Goal: Task Accomplishment & Management: Manage account settings

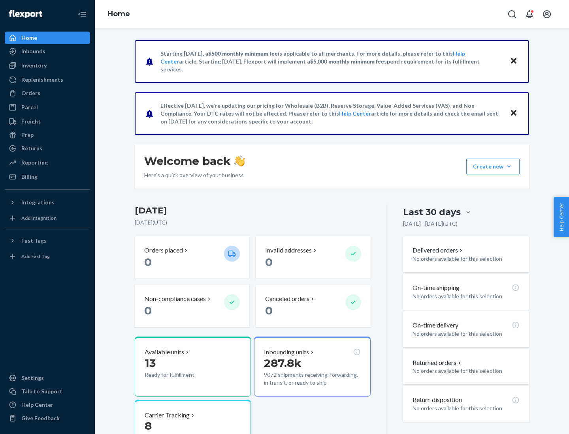
click at [509, 167] on button "Create new Create new inbound Create new order Create new product" at bounding box center [492, 167] width 53 height 16
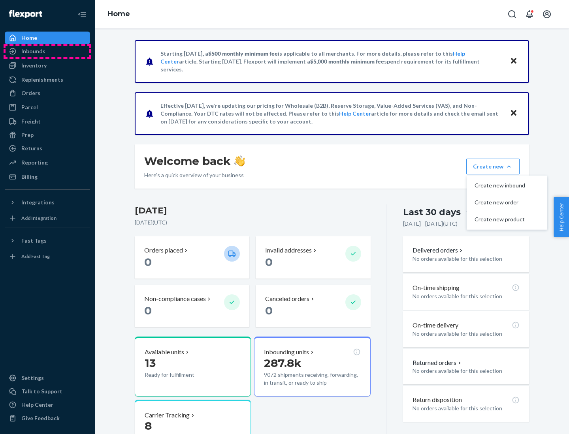
click at [47, 51] on div "Inbounds" at bounding box center [48, 51] width 84 height 11
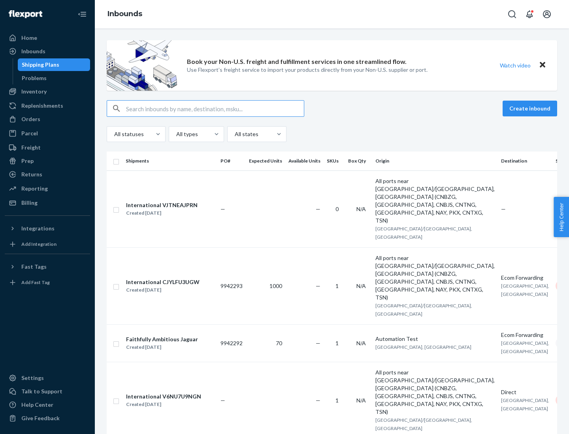
click at [531, 109] on button "Create inbound" at bounding box center [529, 109] width 54 height 16
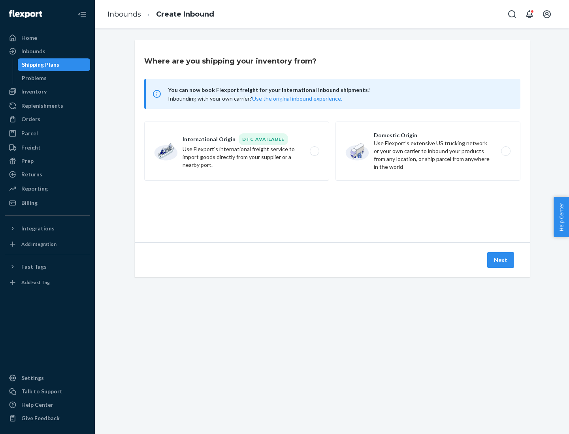
click at [428, 151] on label "Domestic Origin Use Flexport’s extensive US trucking network or your own carrie…" at bounding box center [427, 151] width 185 height 59
click at [505, 151] on input "Domestic Origin Use Flexport’s extensive US trucking network or your own carrie…" at bounding box center [507, 151] width 5 height 5
radio input "true"
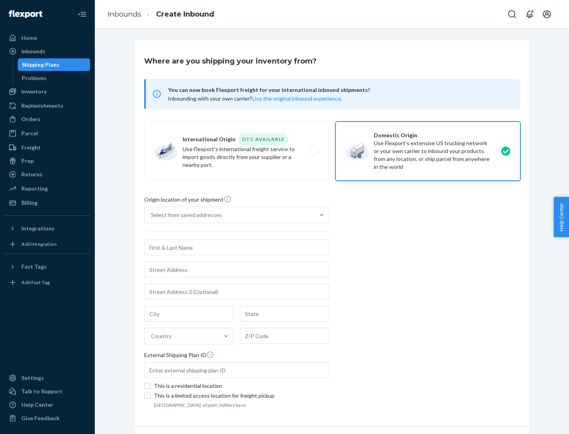
click at [184, 215] on div "Select from saved addresses" at bounding box center [186, 215] width 71 height 8
click at [152, 215] on input "Select from saved addresses" at bounding box center [151, 215] width 1 height 8
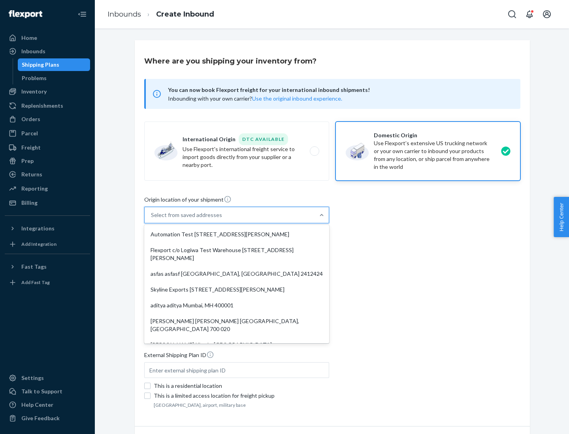
scroll to position [3, 0]
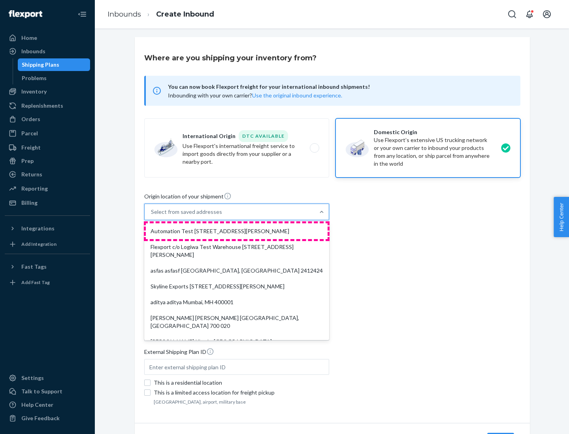
click at [236, 231] on div "Automation Test [STREET_ADDRESS][PERSON_NAME]" at bounding box center [237, 231] width 182 height 16
click at [152, 216] on input "option Automation Test [STREET_ADDRESS][PERSON_NAME]. 9 results available. Use …" at bounding box center [151, 212] width 1 height 8
type input "Automation Test"
type input "9th Floor"
type input "[GEOGRAPHIC_DATA]"
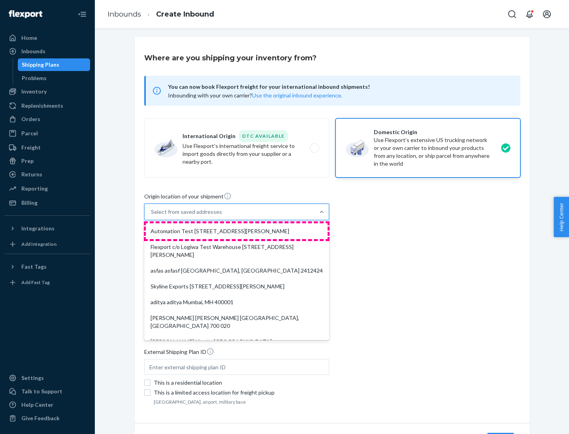
type input "CA"
type input "94104"
type input "[STREET_ADDRESS][PERSON_NAME]"
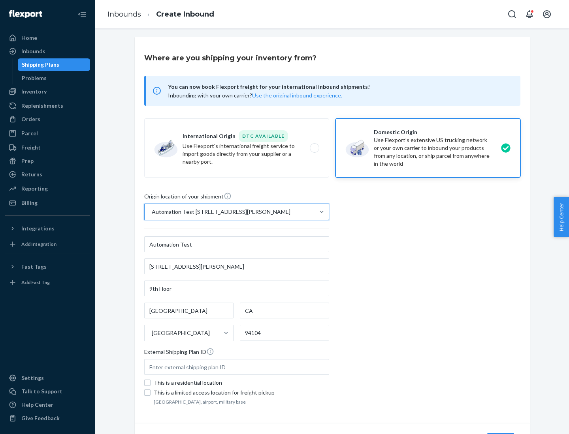
scroll to position [46, 0]
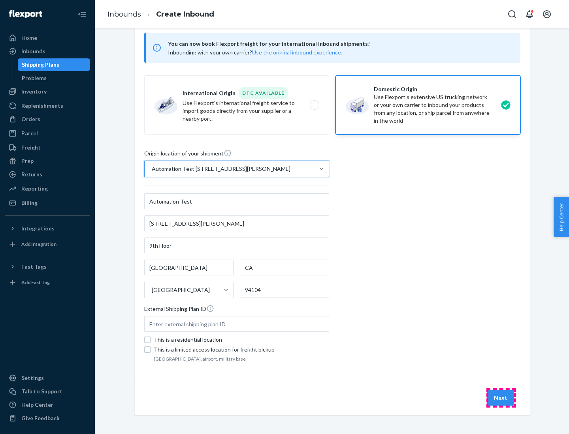
click at [501, 398] on button "Next" at bounding box center [500, 398] width 27 height 16
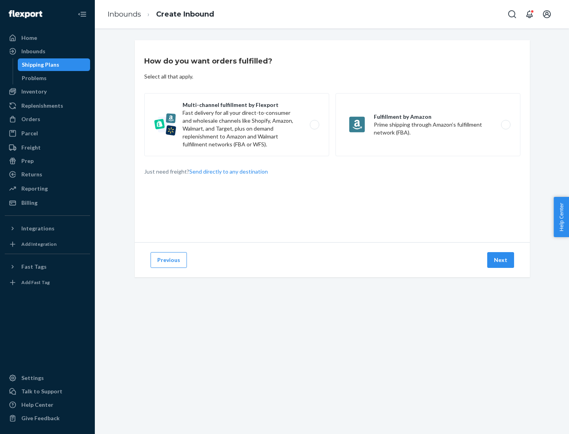
click at [236, 125] on label "Multi-channel fulfillment by Flexport Fast delivery for all your direct-to-cons…" at bounding box center [236, 124] width 185 height 63
click at [314, 125] on input "Multi-channel fulfillment by Flexport Fast delivery for all your direct-to-cons…" at bounding box center [316, 124] width 5 height 5
radio input "true"
click at [501, 260] on button "Next" at bounding box center [500, 260] width 27 height 16
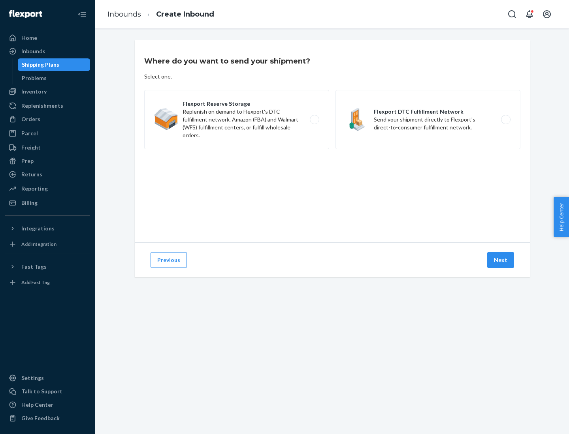
click at [428, 120] on label "Flexport DTC Fulfillment Network Send your shipment directly to Flexport's dire…" at bounding box center [427, 119] width 185 height 59
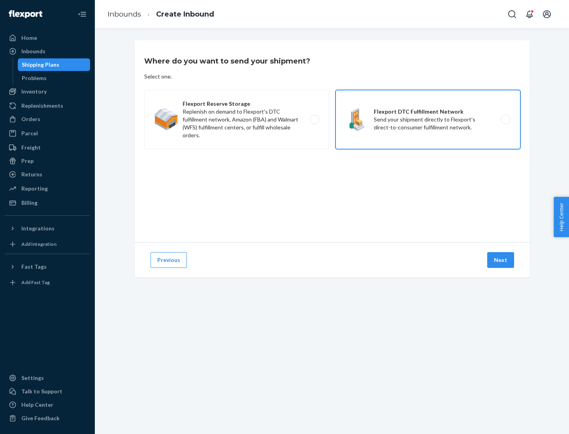
click at [505, 120] on input "Flexport DTC Fulfillment Network Send your shipment directly to Flexport's dire…" at bounding box center [507, 119] width 5 height 5
radio input "true"
click at [501, 260] on button "Next" at bounding box center [500, 260] width 27 height 16
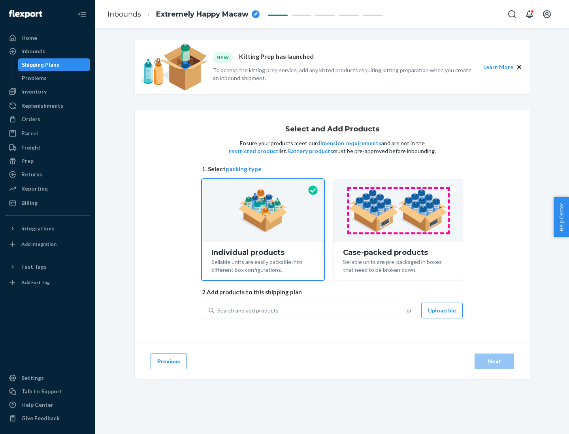
click at [398, 211] on img at bounding box center [398, 210] width 98 height 43
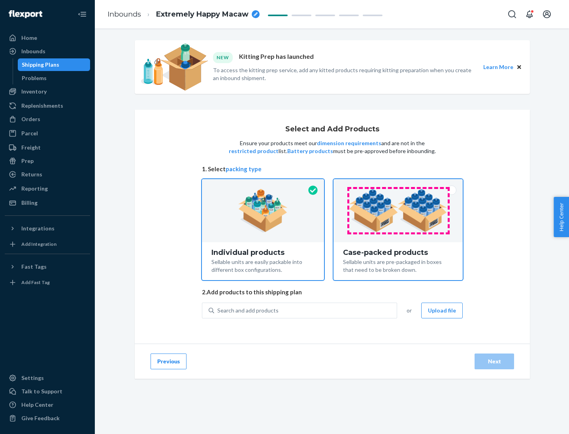
click at [398, 184] on input "Case-packed products Sellable units are pre-packaged in boxes that need to be b…" at bounding box center [397, 181] width 5 height 5
radio input "true"
radio input "false"
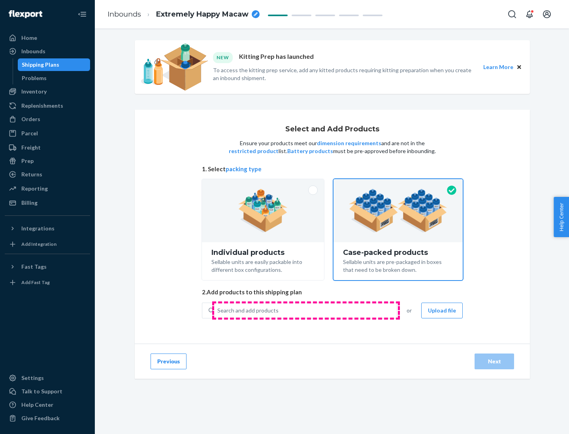
click at [306, 310] on div "Search and add products" at bounding box center [305, 311] width 182 height 14
click at [218, 310] on input "Search and add products" at bounding box center [217, 311] width 1 height 8
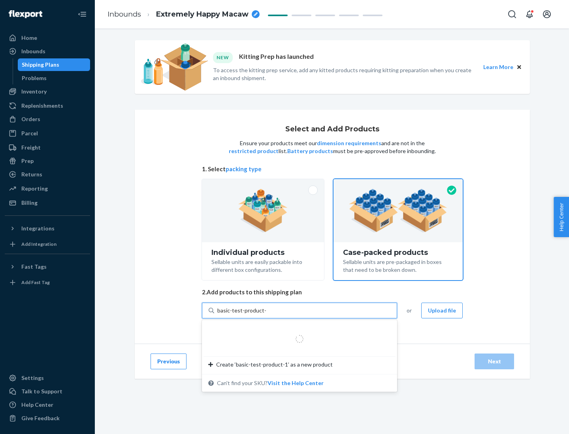
type input "basic-test-product-1"
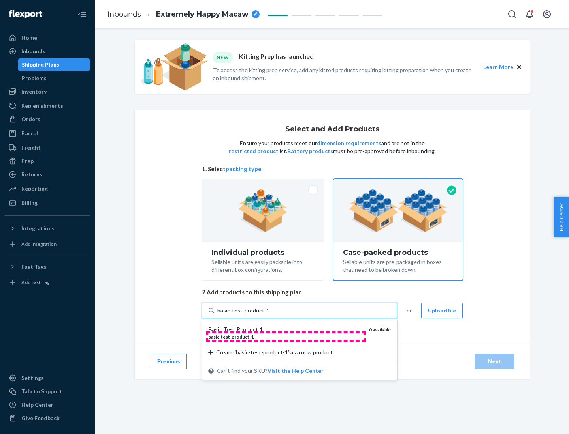
click at [285, 337] on div "basic - test - product - 1" at bounding box center [285, 337] width 154 height 7
click at [268, 315] on input "basic-test-product-1" at bounding box center [242, 311] width 51 height 8
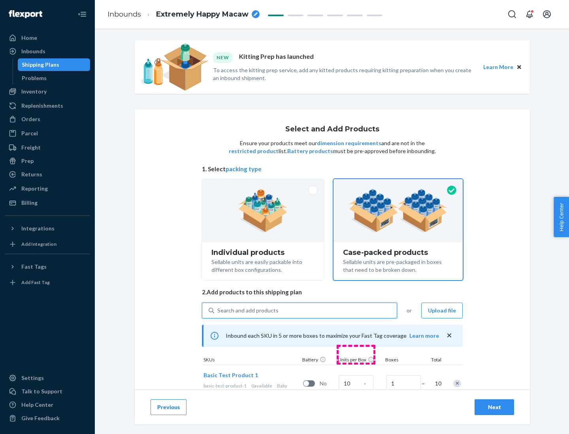
scroll to position [28, 0]
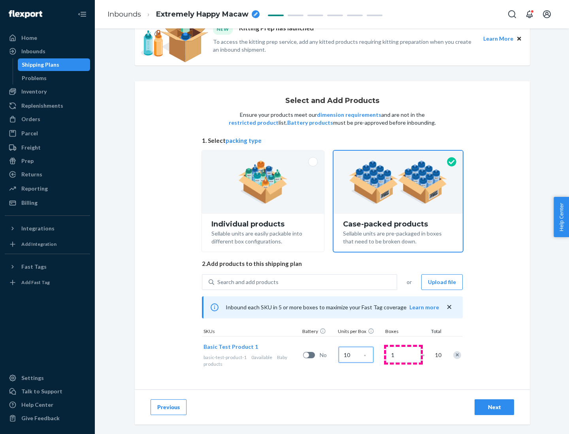
type input "10"
type input "7"
click at [494, 407] on div "Next" at bounding box center [494, 407] width 26 height 8
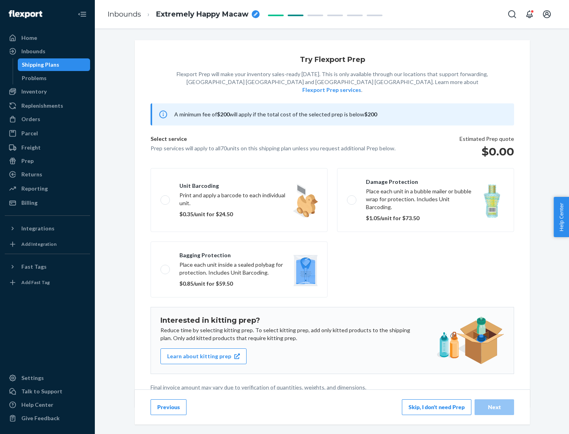
scroll to position [2, 0]
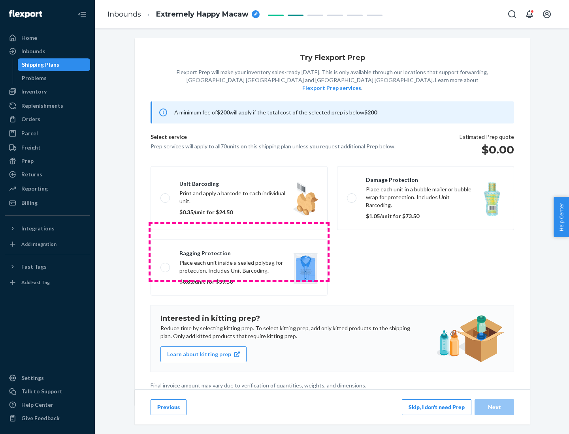
click at [239, 251] on label "Bagging protection Place each unit inside a sealed polybag for protection. Incl…" at bounding box center [238, 268] width 177 height 56
click at [165, 265] on input "Bagging protection Place each unit inside a sealed polybag for protection. Incl…" at bounding box center [162, 267] width 5 height 5
checkbox input "true"
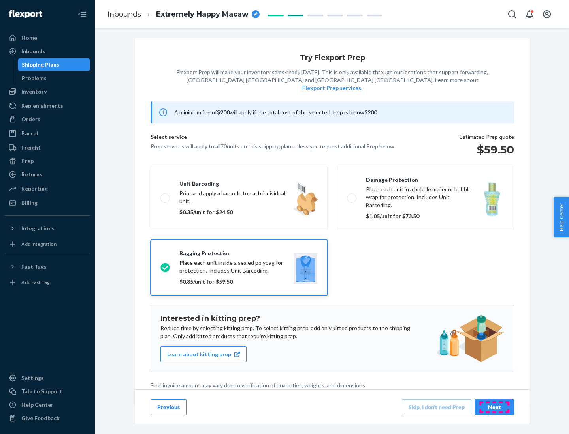
click at [494, 407] on div "Next" at bounding box center [494, 407] width 26 height 8
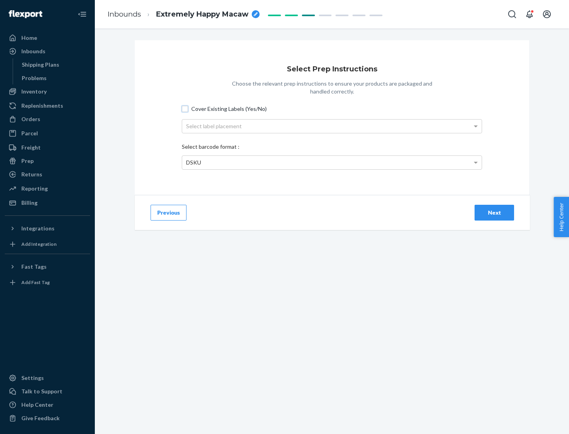
click at [185, 109] on input "Cover Existing Labels (Yes/No)" at bounding box center [185, 109] width 6 height 6
checkbox input "true"
click at [332, 126] on div "Select label placement" at bounding box center [331, 126] width 299 height 13
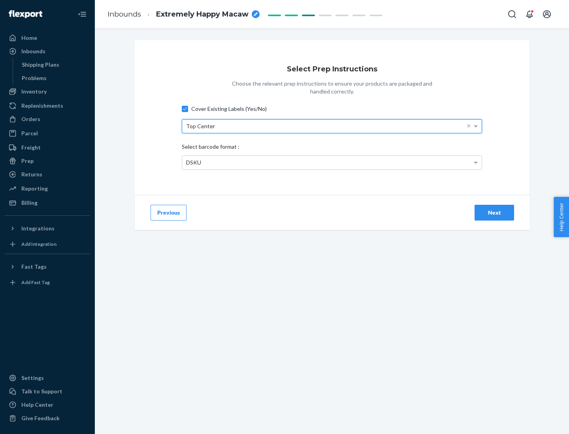
click at [332, 162] on div "DSKU" at bounding box center [331, 162] width 299 height 13
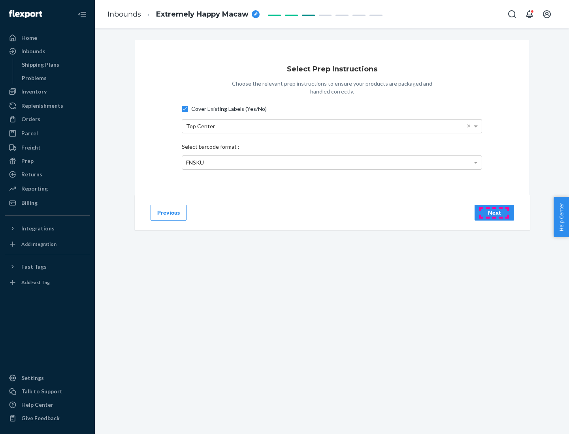
click at [494, 212] on div "Next" at bounding box center [494, 213] width 26 height 8
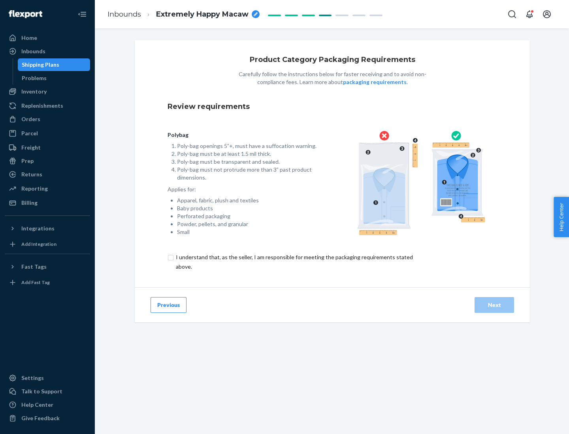
click at [293, 262] on input "checkbox" at bounding box center [298, 262] width 263 height 19
checkbox input "true"
click at [494, 305] on div "Next" at bounding box center [494, 305] width 26 height 8
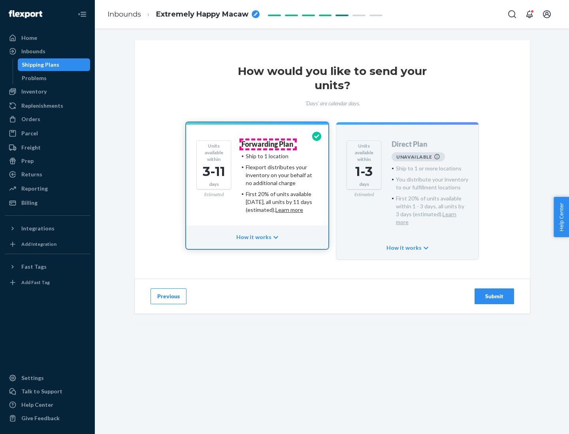
click at [268, 144] on h4 "Forwarding Plan" at bounding box center [267, 145] width 52 height 8
click at [494, 293] on div "Submit" at bounding box center [494, 297] width 26 height 8
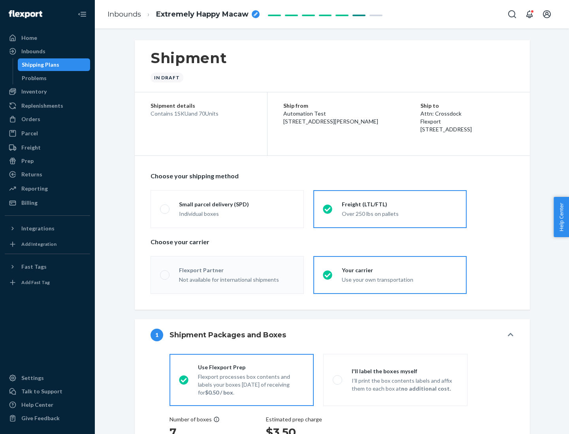
radio input "true"
radio input "false"
radio input "true"
radio input "false"
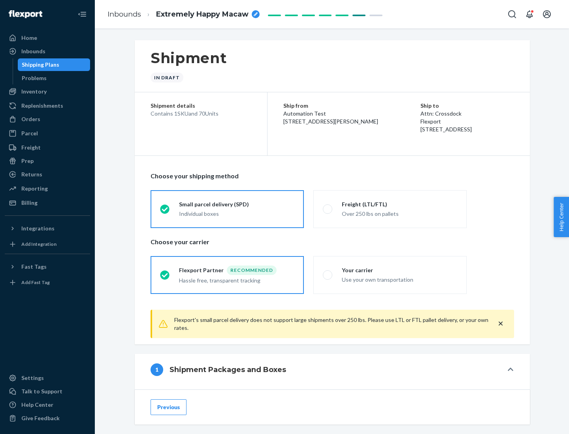
click at [236, 214] on div "Individual boxes" at bounding box center [236, 214] width 115 height 8
click at [165, 212] on input "Small parcel delivery (SPD) Individual boxes" at bounding box center [162, 208] width 5 height 5
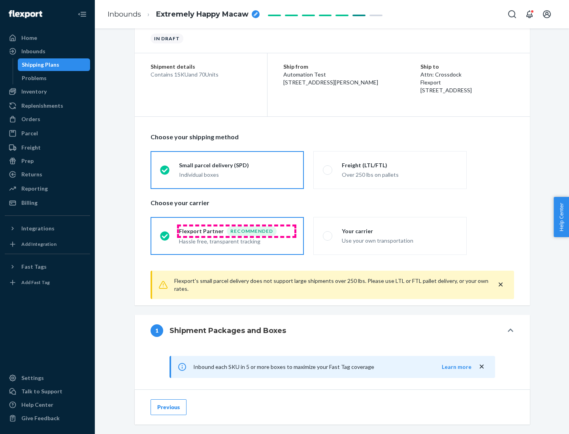
click at [236, 231] on div "Recommended" at bounding box center [252, 231] width 50 height 9
click at [165, 233] on input "Flexport Partner Recommended Hassle free, transparent tracking" at bounding box center [162, 235] width 5 height 5
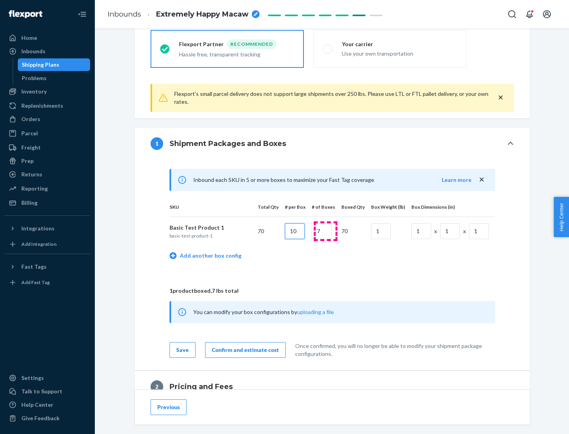
type input "10"
type input "7"
type input "1"
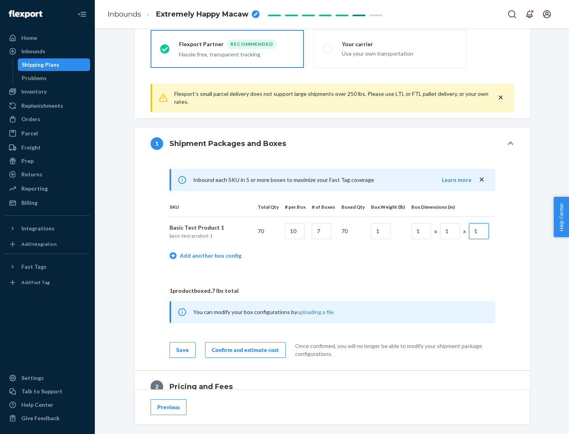
scroll to position [345, 0]
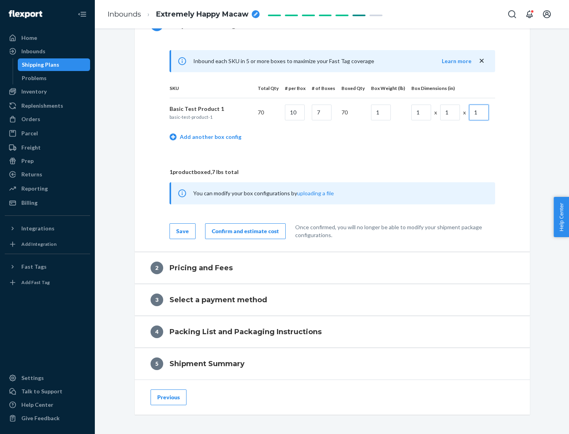
type input "1"
click at [244, 231] on div "Confirm and estimate cost" at bounding box center [245, 231] width 67 height 8
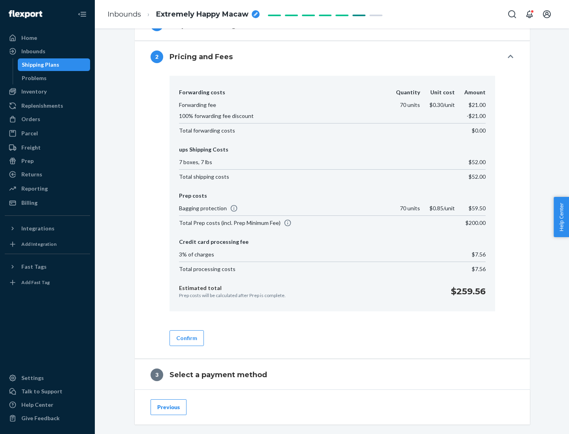
scroll to position [452, 0]
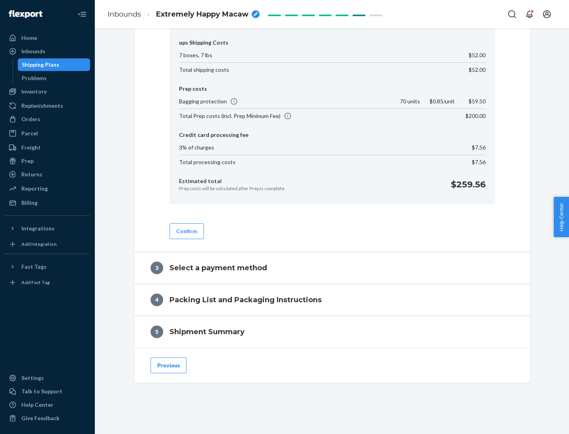
click at [186, 231] on button "Confirm" at bounding box center [186, 231] width 34 height 16
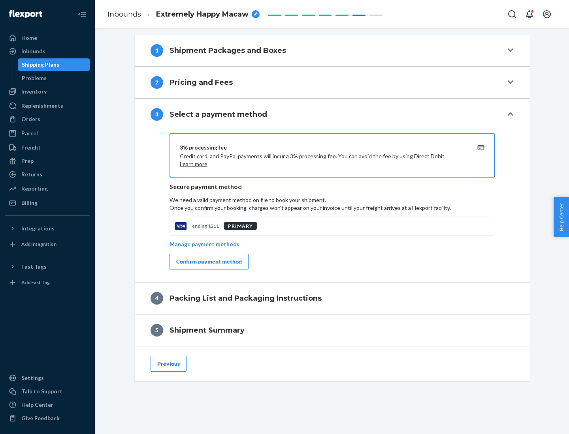
scroll to position [319, 0]
click at [208, 262] on div "Confirm payment method" at bounding box center [209, 262] width 66 height 8
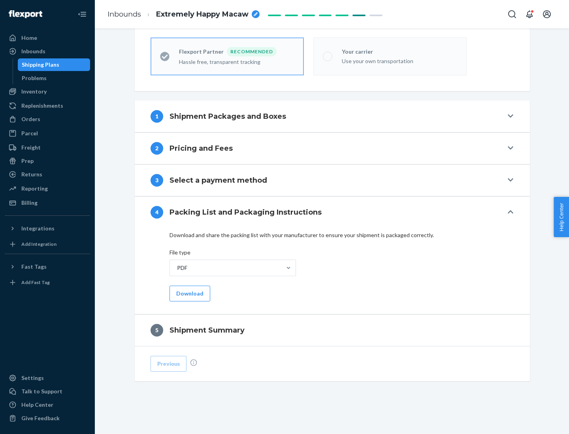
scroll to position [219, 0]
click at [189, 293] on button "Download" at bounding box center [189, 294] width 41 height 16
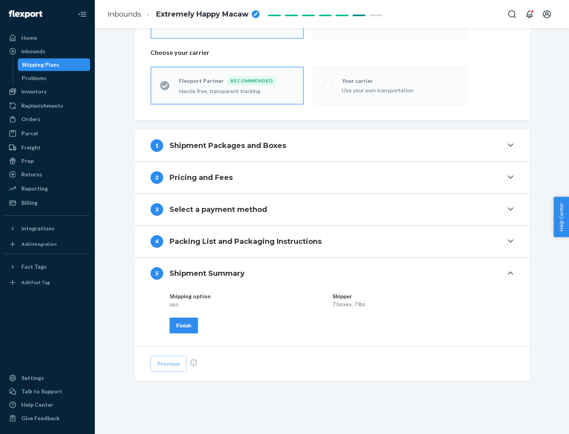
scroll to position [190, 0]
